Goal: Task Accomplishment & Management: Manage account settings

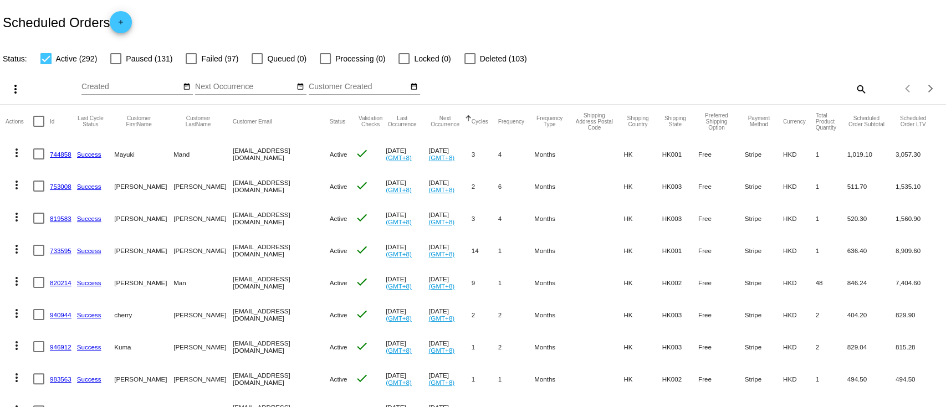
click at [854, 92] on mat-icon "search" at bounding box center [860, 88] width 13 height 17
click at [787, 86] on input "Search" at bounding box center [750, 87] width 236 height 9
paste input "[EMAIL_ADDRESS][DOMAIN_NAME]"
type input "[EMAIL_ADDRESS][DOMAIN_NAME]"
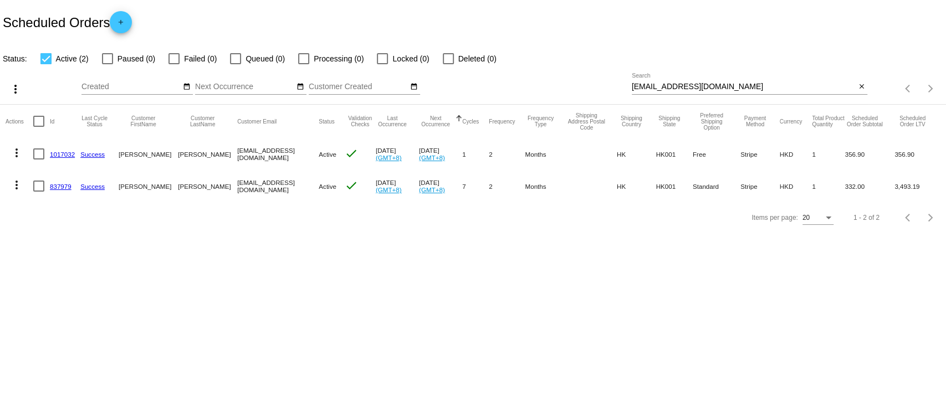
click at [340, 308] on body "Scheduled Orders add Status: Active (2) Paused (0) Failed (0) Queued (0) Proces…" at bounding box center [473, 203] width 946 height 407
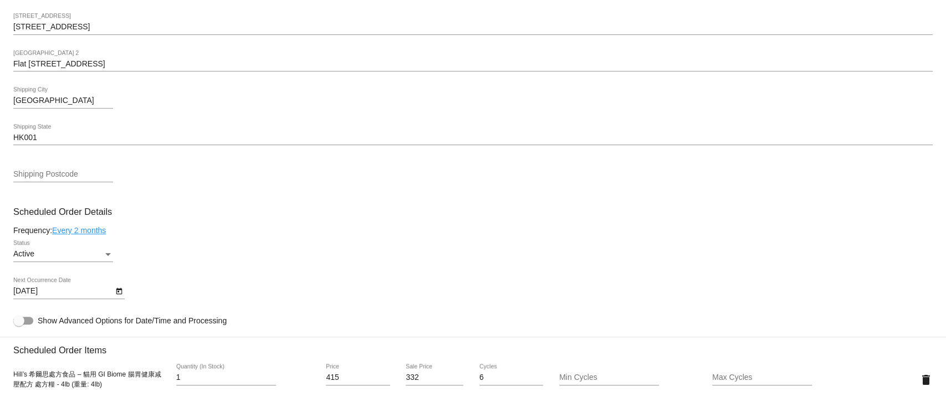
scroll to position [517, 0]
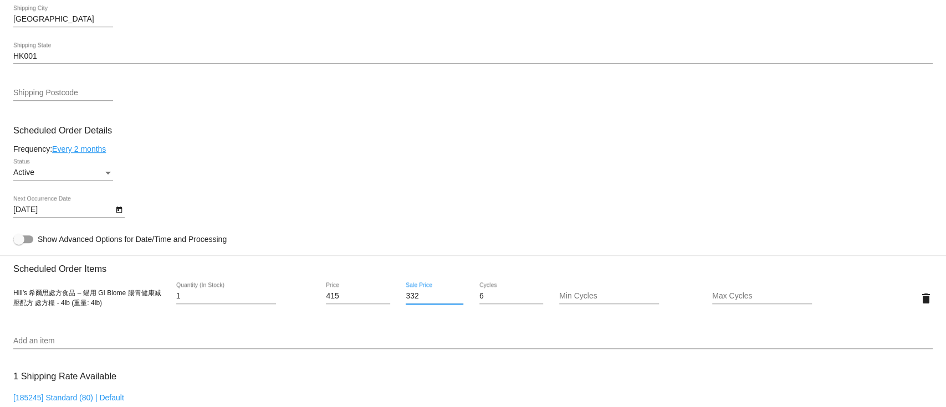
drag, startPoint x: 427, startPoint y: 302, endPoint x: 353, endPoint y: 302, distance: 74.3
click at [353, 302] on div "Hill’s 希爾思處方食品 – 貓用 GI Biome 腸胃健康减壓配方 處方糧 - 4lb (重量: 4lb) 1 Quantity (In Stock)…" at bounding box center [473, 299] width 920 height 32
paste input "56.9"
type input "356.9"
click at [487, 185] on mat-card "Customer 5805234: Eliza Ng elizang7@gmail.com Customer Shipping Enter Shipping …" at bounding box center [473, 272] width 946 height 1109
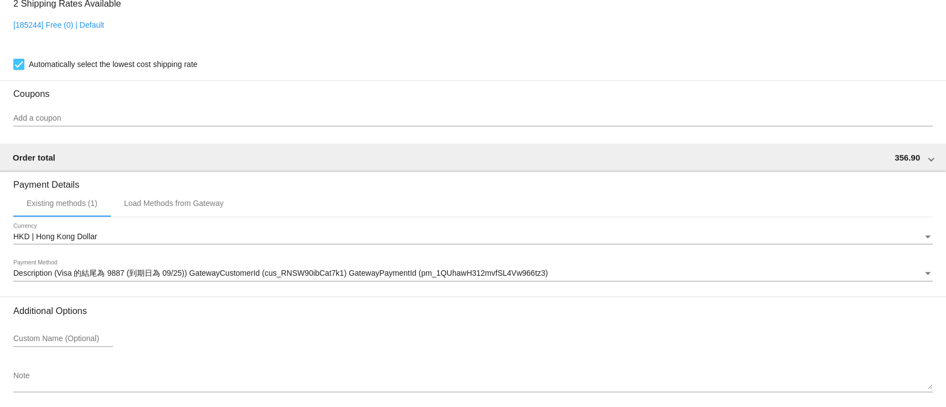
scroll to position [944, 0]
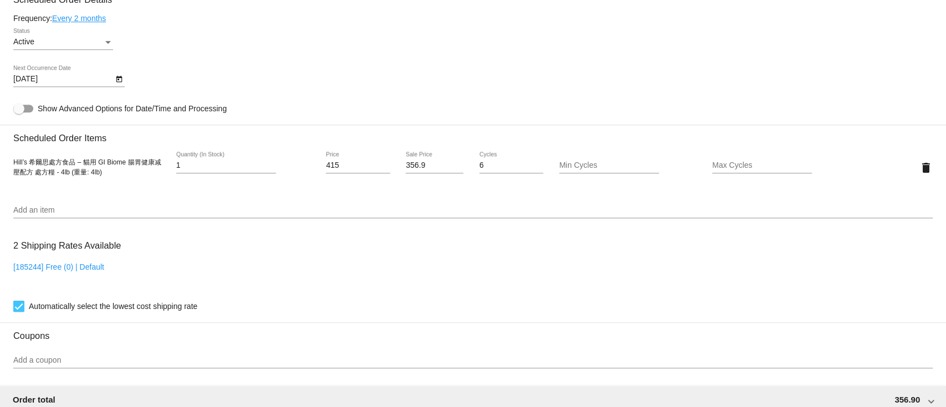
scroll to position [870, 0]
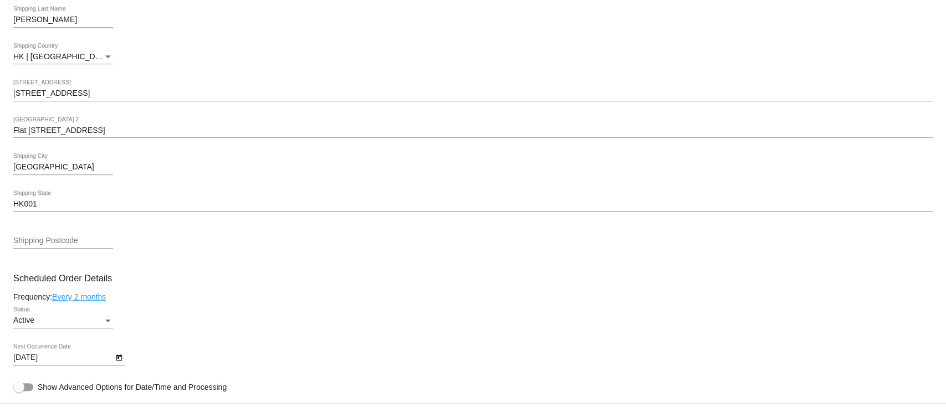
scroll to position [591, 0]
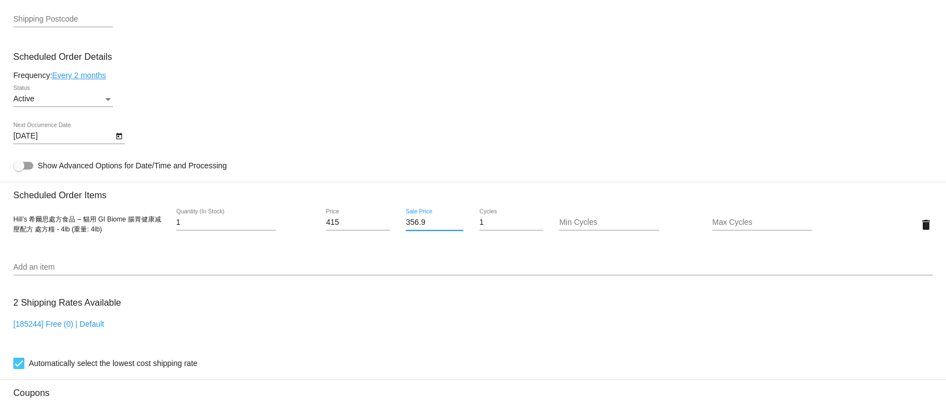
drag, startPoint x: 434, startPoint y: 227, endPoint x: 366, endPoint y: 227, distance: 67.6
click at [366, 227] on div "Hill’s 希爾思處方食品 – 貓用 GI Biome 腸胃健康减壓配方 處方糧 - 4lb (重量: 4lb) 1 Quantity (In Stock)…" at bounding box center [473, 225] width 920 height 32
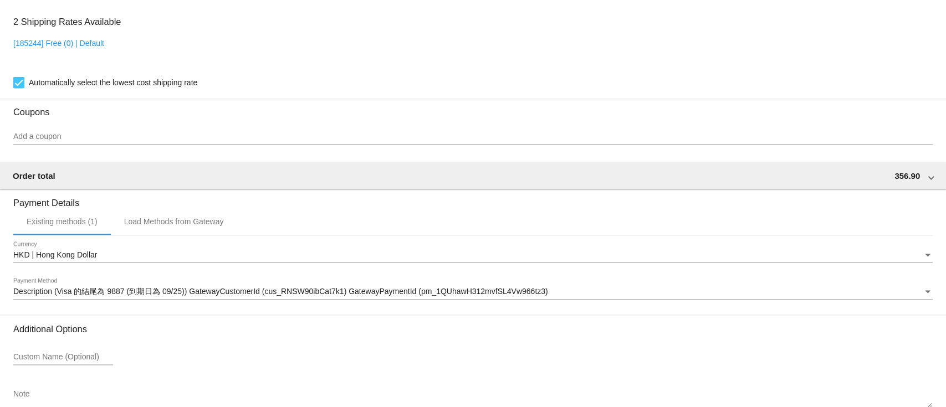
scroll to position [944, 0]
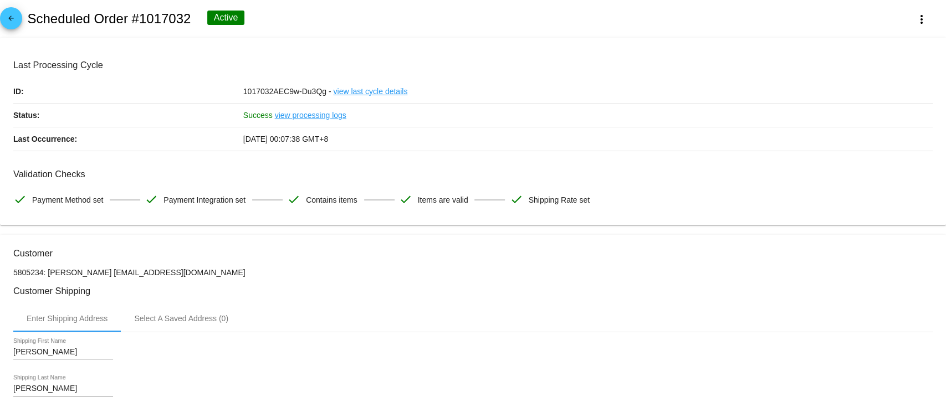
click at [78, 16] on h2 "Scheduled Order #1017032" at bounding box center [109, 19] width 164 height 16
click at [25, 19] on div "arrow_back Scheduled Order #1017032 Active more_vert" at bounding box center [473, 19] width 946 height 38
click at [11, 17] on mat-icon "arrow_back" at bounding box center [10, 20] width 13 height 13
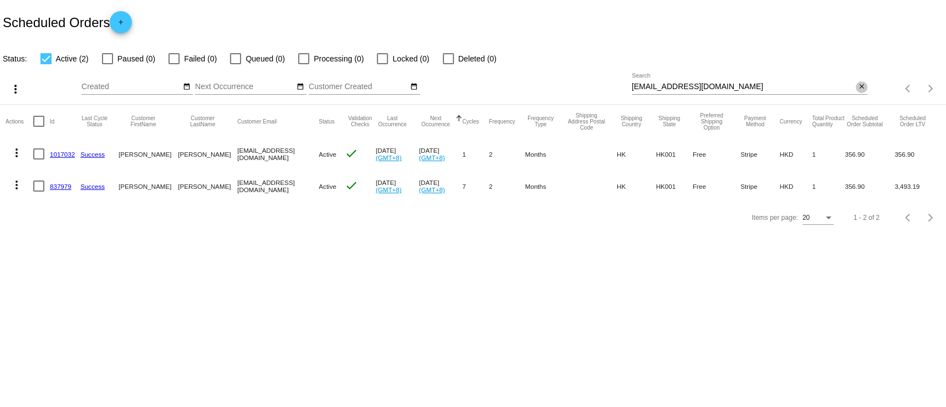
click at [862, 86] on mat-icon "close" at bounding box center [862, 87] width 8 height 9
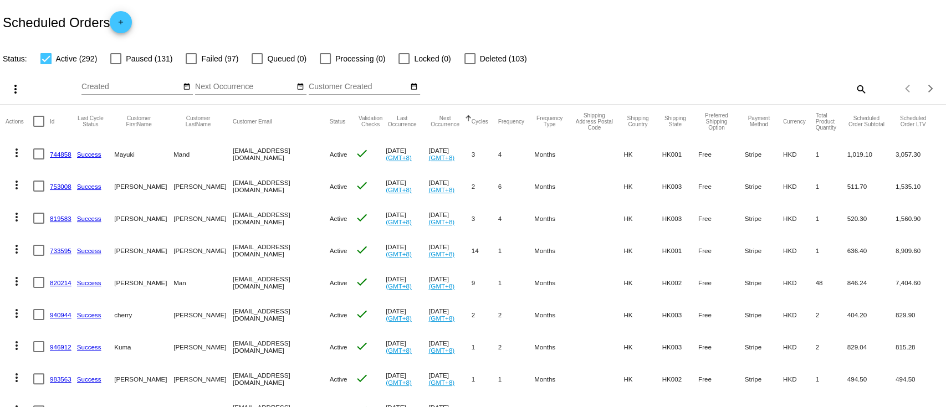
drag, startPoint x: 58, startPoint y: 182, endPoint x: 86, endPoint y: 191, distance: 29.5
click at [86, 191] on mat-cell "Success" at bounding box center [95, 186] width 37 height 32
drag, startPoint x: 59, startPoint y: 215, endPoint x: 50, endPoint y: 226, distance: 13.8
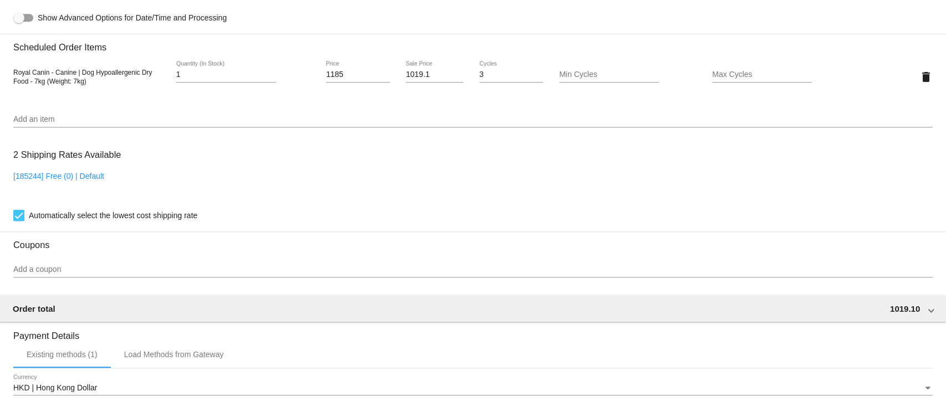
scroll to position [944, 0]
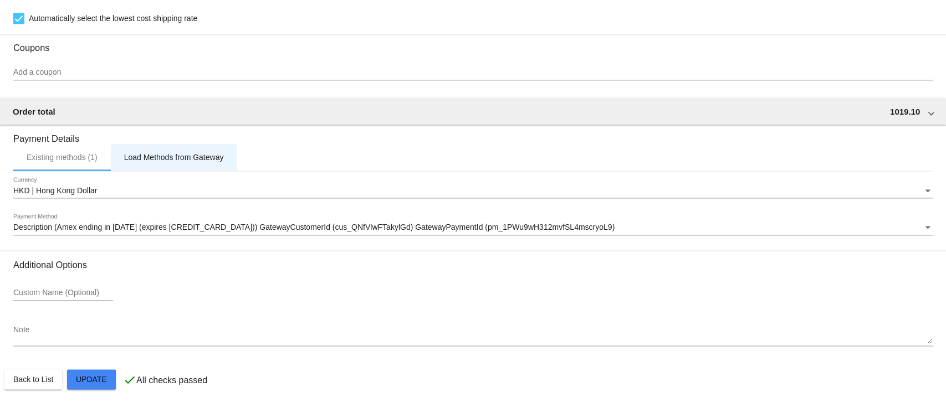
click at [202, 156] on div "Load Methods from Gateway" at bounding box center [174, 157] width 100 height 9
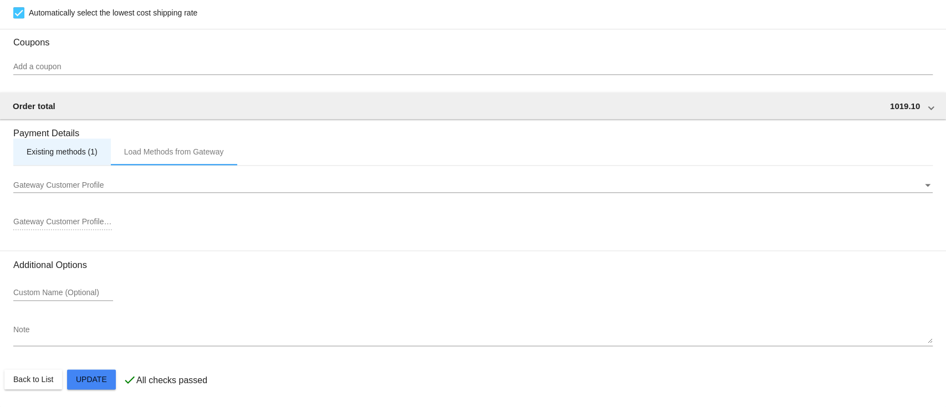
click at [43, 154] on div "Existing methods (1)" at bounding box center [62, 151] width 71 height 9
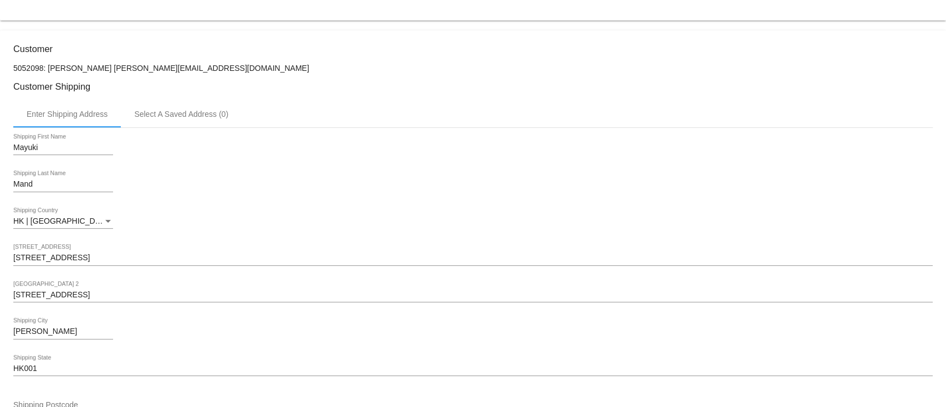
scroll to position [0, 0]
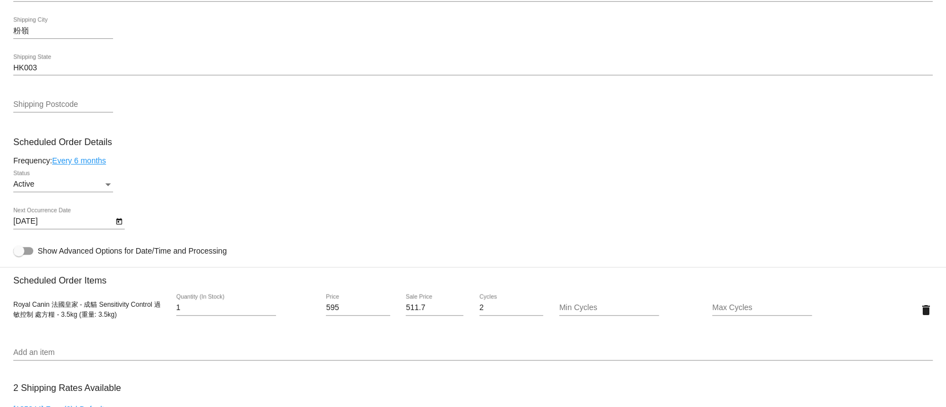
scroll to position [517, 0]
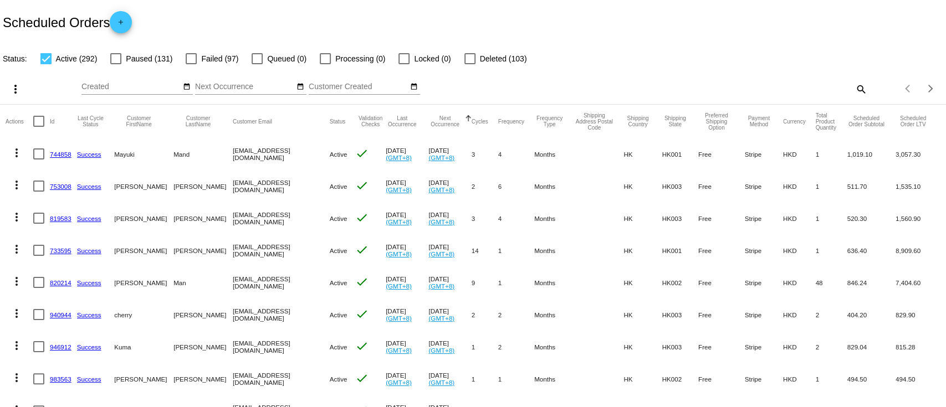
click at [428, 149] on mat-cell "[DATE] (GMT+8)" at bounding box center [449, 154] width 43 height 32
click at [390, 166] on mat-cell "[DATE] (GMT+8)" at bounding box center [407, 154] width 43 height 32
